Goal: Task Accomplishment & Management: Manage account settings

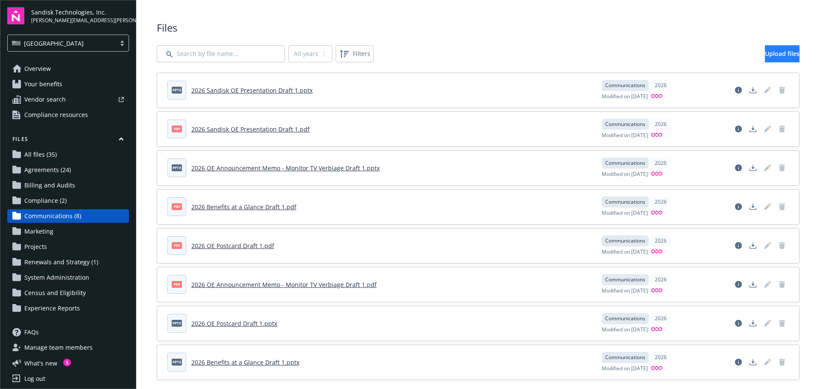
scroll to position [12, 0]
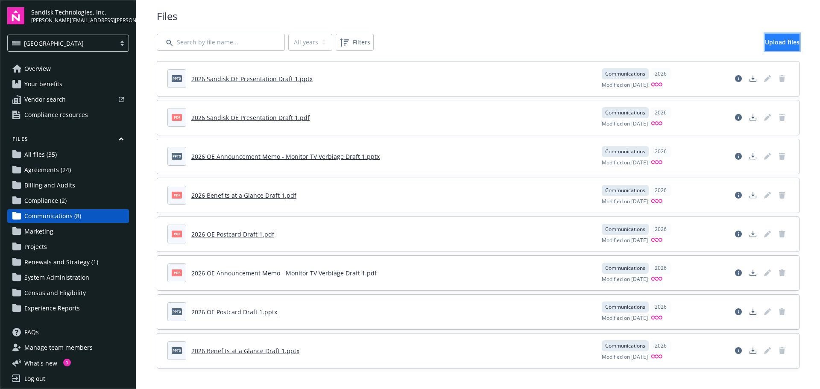
click at [765, 39] on span "Upload files" at bounding box center [782, 42] width 35 height 8
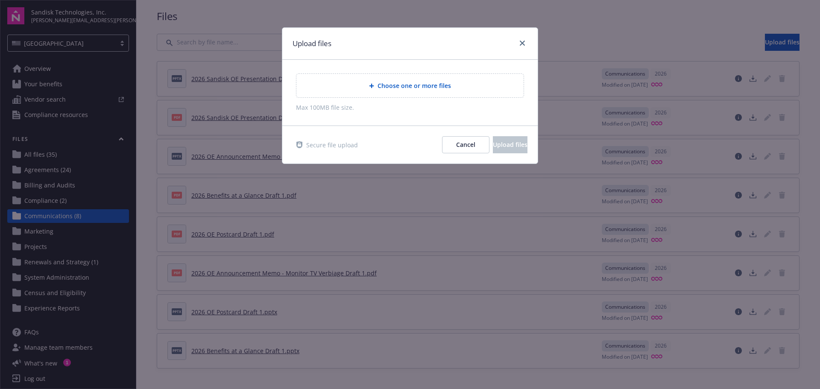
click at [392, 84] on span "Choose one or more files" at bounding box center [414, 85] width 73 height 9
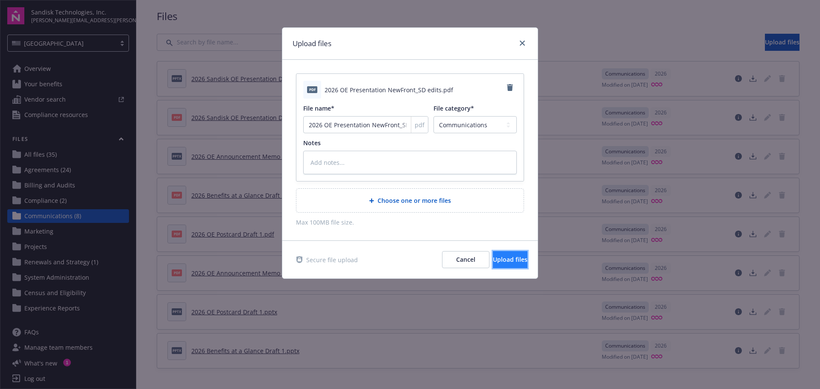
click at [499, 256] on span "Upload files" at bounding box center [510, 259] width 35 height 8
type textarea "x"
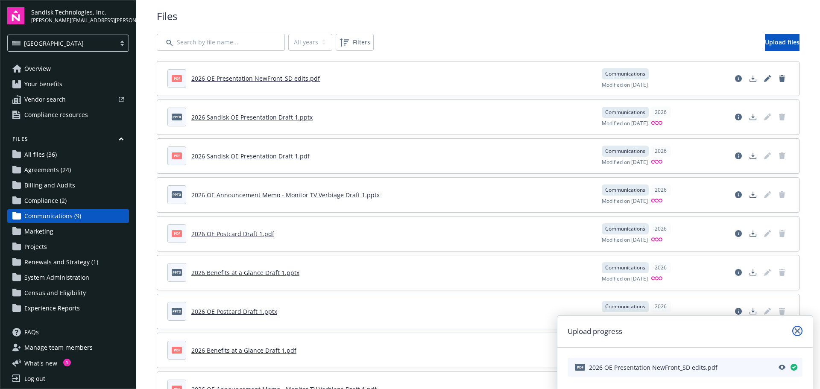
click at [799, 331] on icon "close" at bounding box center [797, 330] width 5 height 5
